Goal: Ask a question

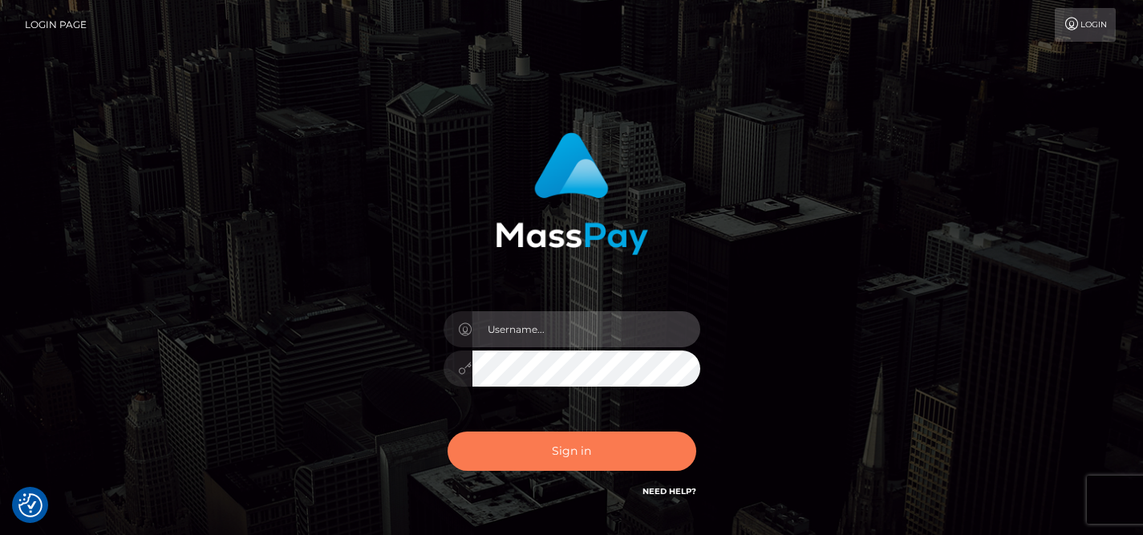
type input "[EMAIL_ADDRESS][DOMAIN_NAME]"
click at [513, 470] on button "Sign in" at bounding box center [572, 451] width 249 height 39
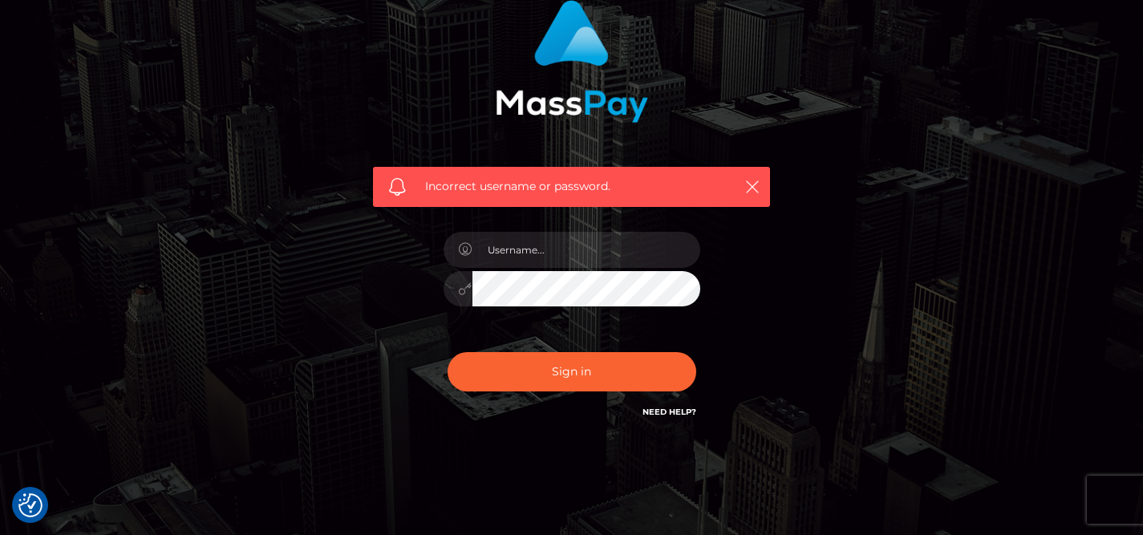
scroll to position [167, 0]
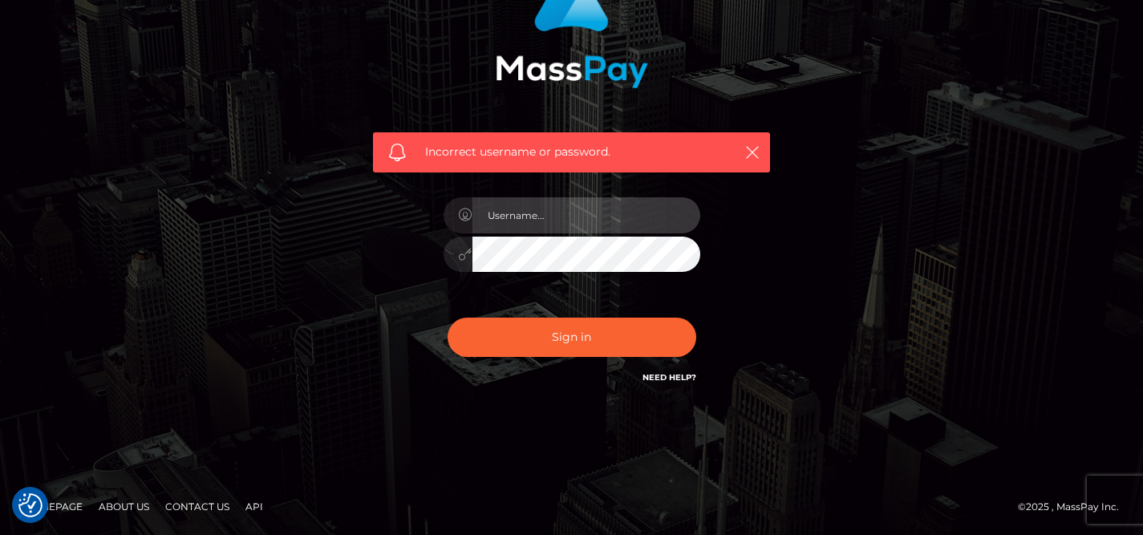
type input "[EMAIL_ADDRESS][DOMAIN_NAME]"
click at [659, 379] on link "Need Help?" at bounding box center [670, 377] width 54 height 10
click at [675, 371] on h6 "Need Help?" at bounding box center [670, 377] width 54 height 14
click at [671, 379] on link "Need Help?" at bounding box center [670, 377] width 54 height 10
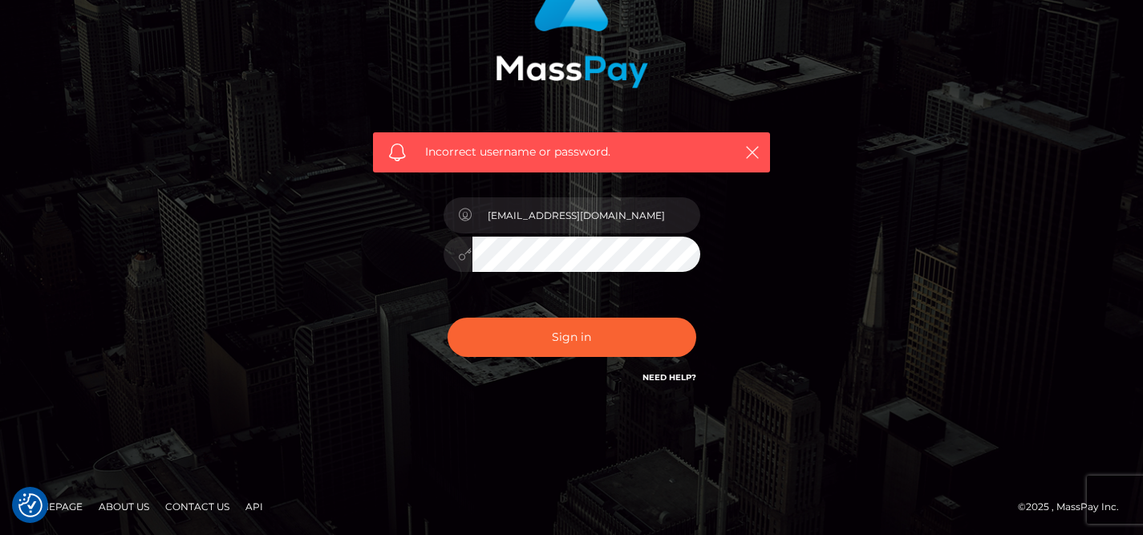
click at [671, 379] on link "Need Help?" at bounding box center [670, 377] width 54 height 10
click at [652, 377] on link "Need Help?" at bounding box center [670, 377] width 54 height 10
click at [684, 375] on link "Need Help?" at bounding box center [670, 377] width 54 height 10
click at [664, 377] on link "Need Help?" at bounding box center [670, 377] width 54 height 10
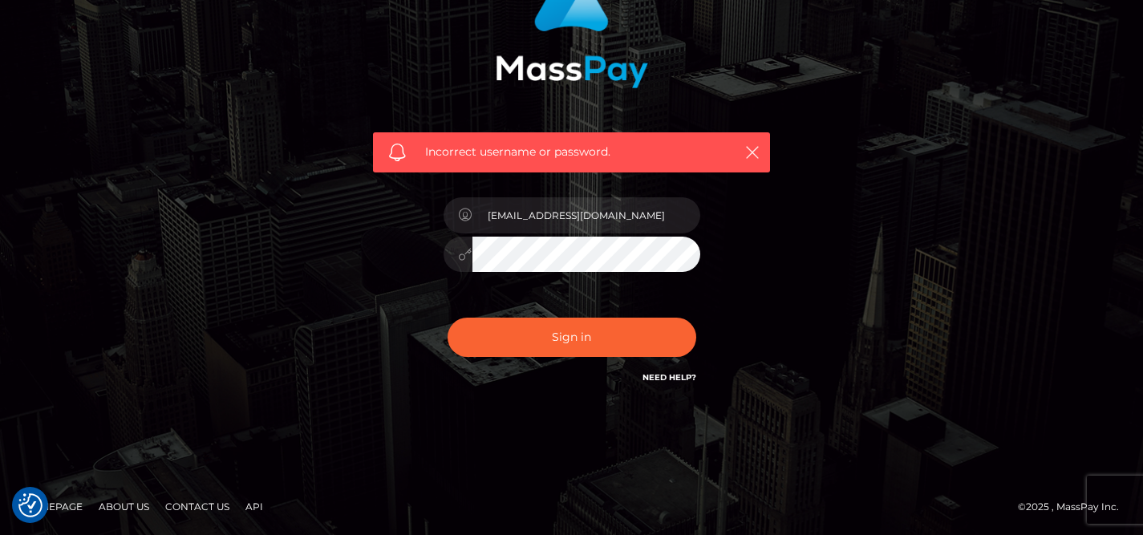
click at [657, 379] on link "Need Help?" at bounding box center [670, 377] width 54 height 10
